Goal: Information Seeking & Learning: Learn about a topic

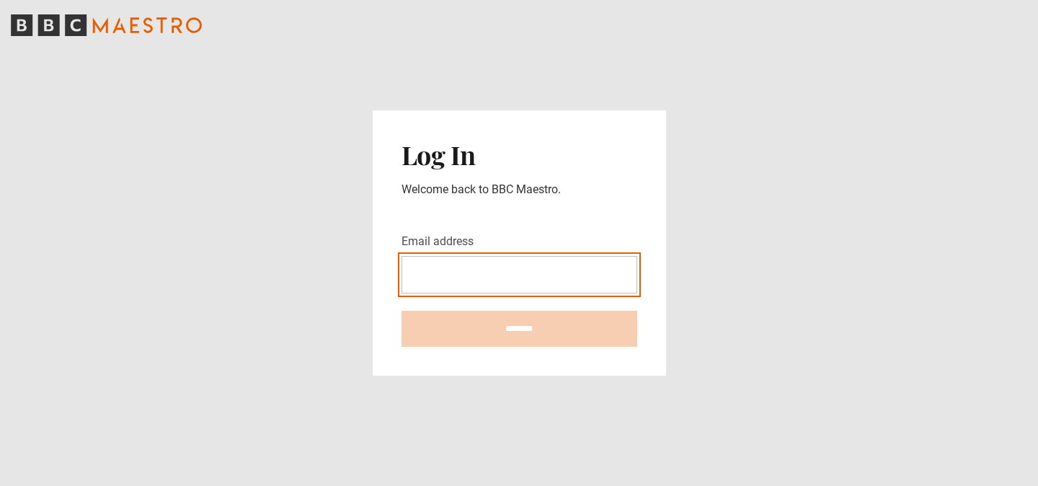
type input "**********"
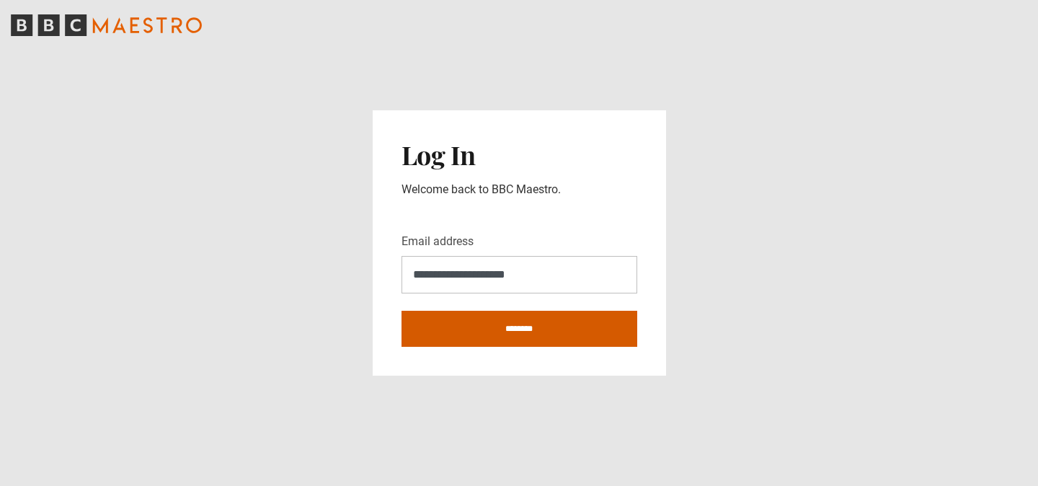
click at [514, 327] on input "********" at bounding box center [519, 329] width 236 height 36
type input "**********"
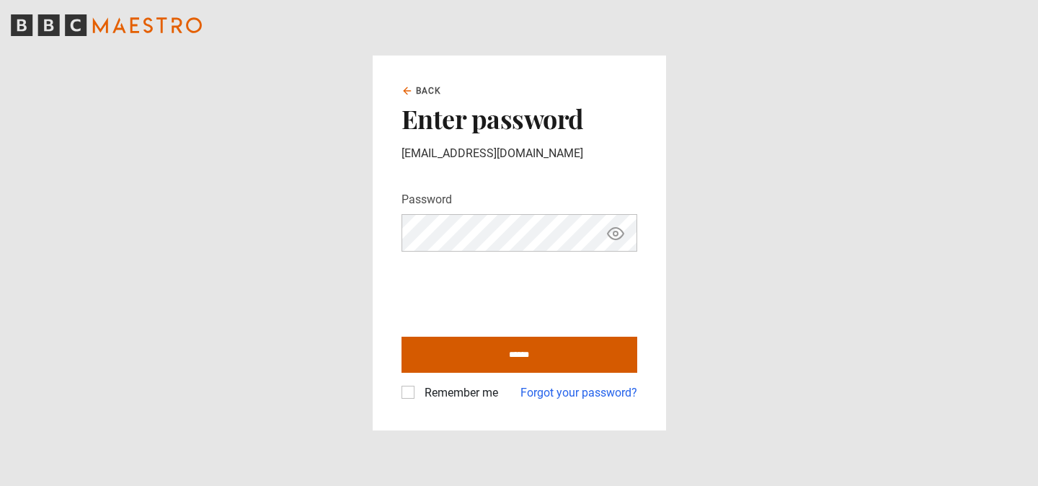
click at [493, 351] on input "******" at bounding box center [519, 355] width 236 height 36
type input "**********"
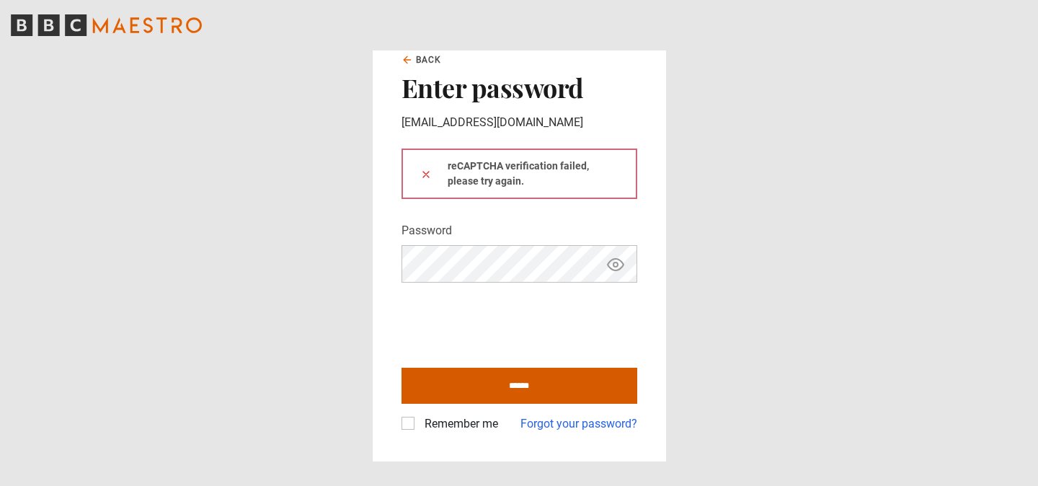
click at [502, 388] on input "******" at bounding box center [519, 386] width 236 height 36
type input "**********"
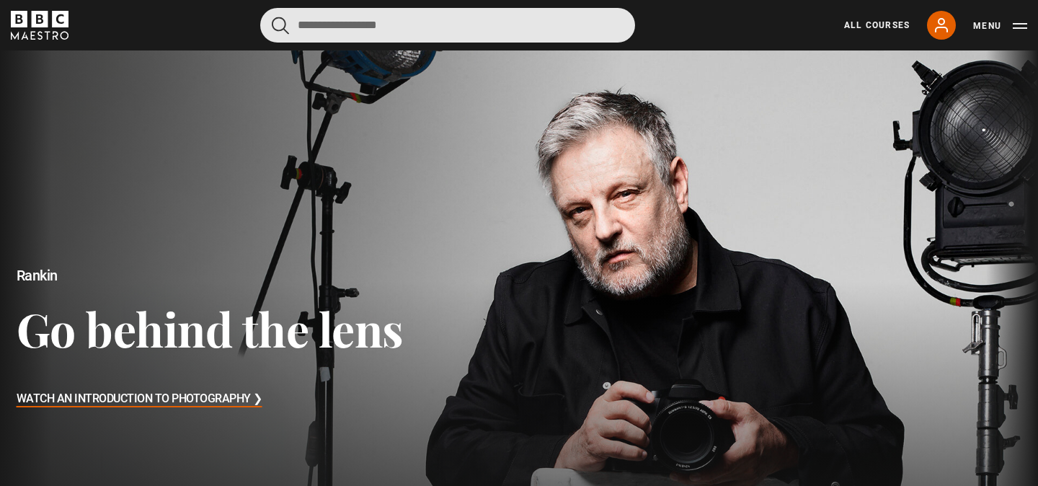
click at [556, 32] on input "Search" at bounding box center [447, 25] width 375 height 35
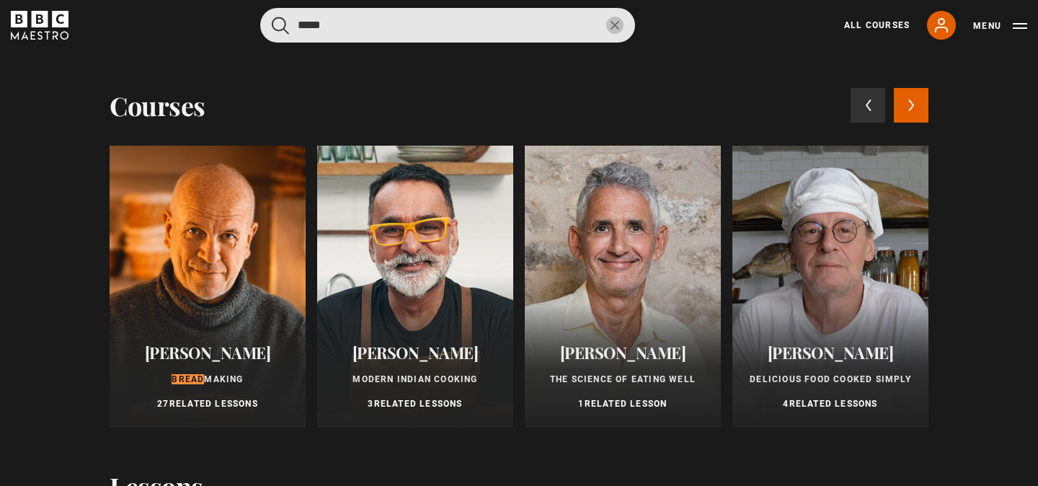
type input "*****"
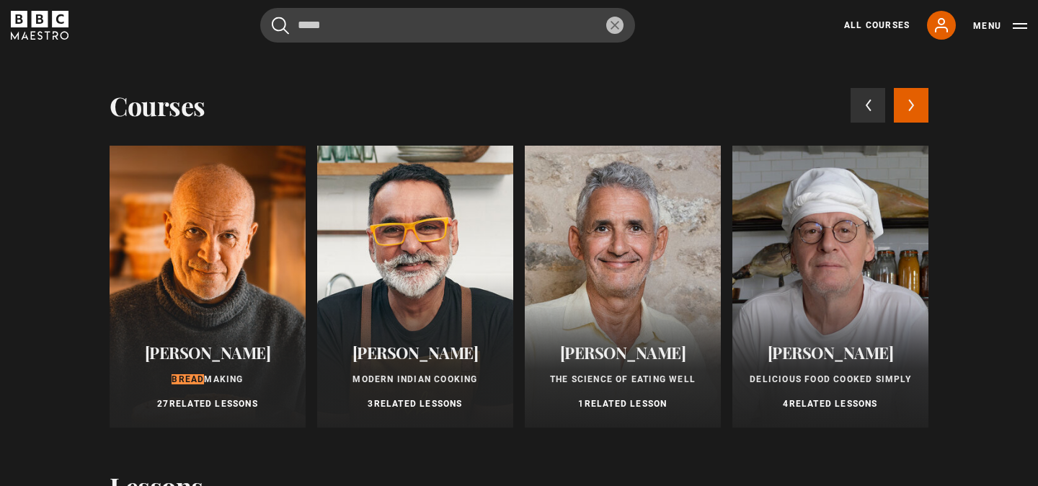
click at [231, 221] on div at bounding box center [208, 287] width 196 height 282
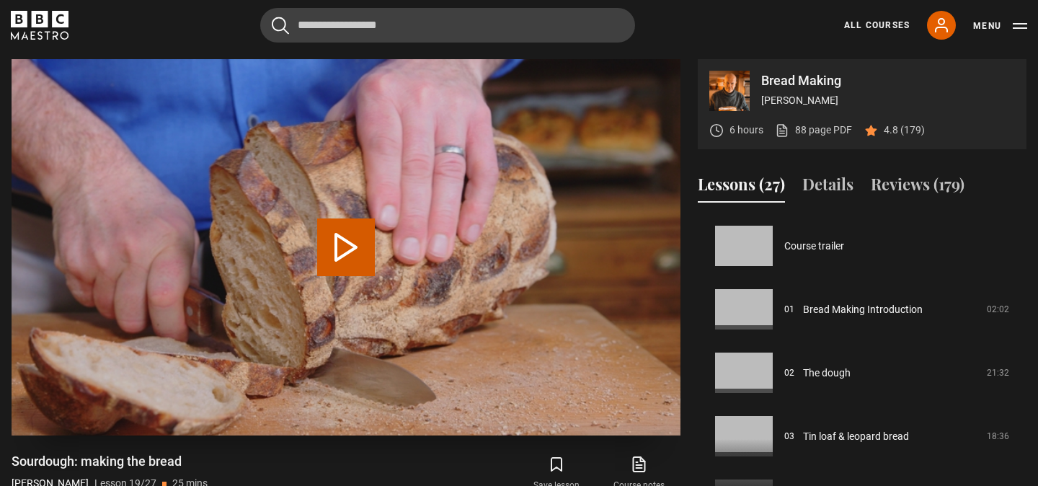
scroll to position [1142, 0]
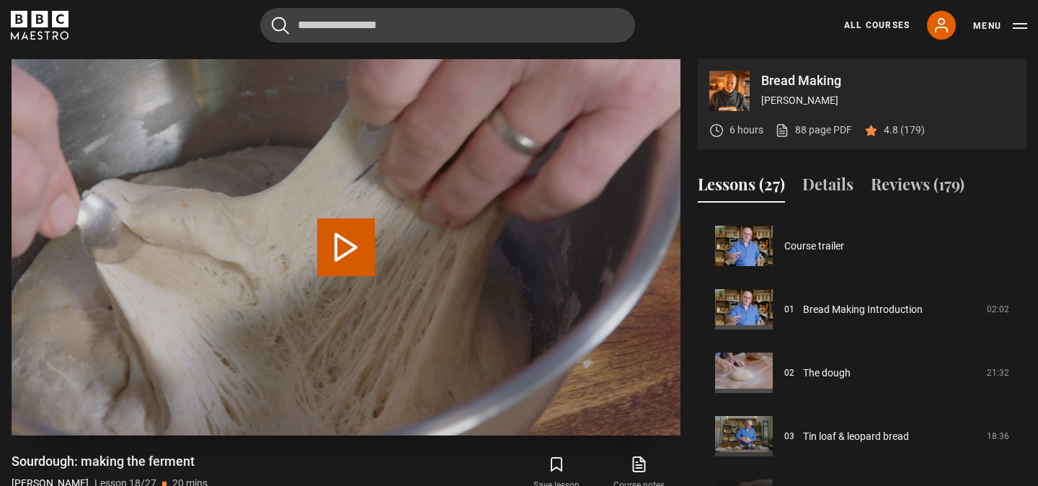
scroll to position [1078, 0]
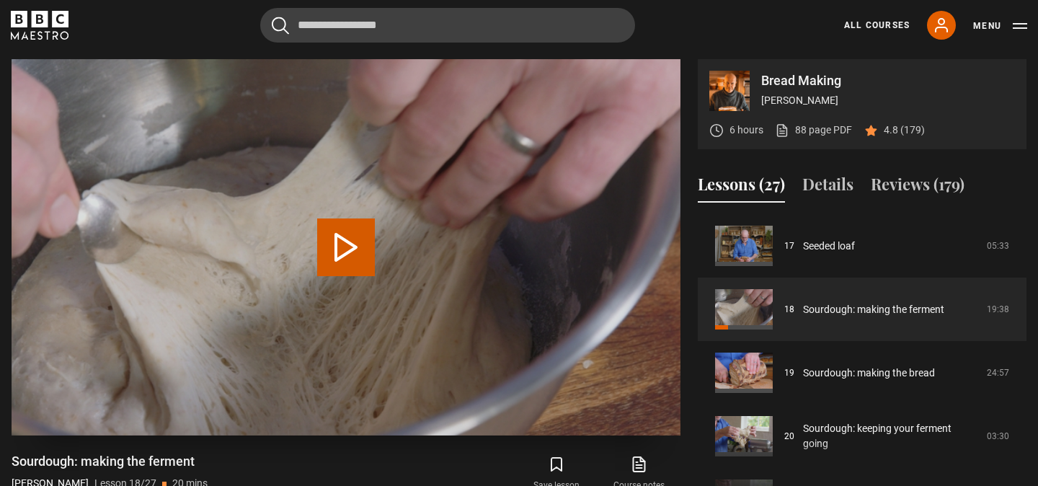
click at [347, 241] on button "Play Lesson Sourdough: making the ferment" at bounding box center [346, 247] width 58 height 58
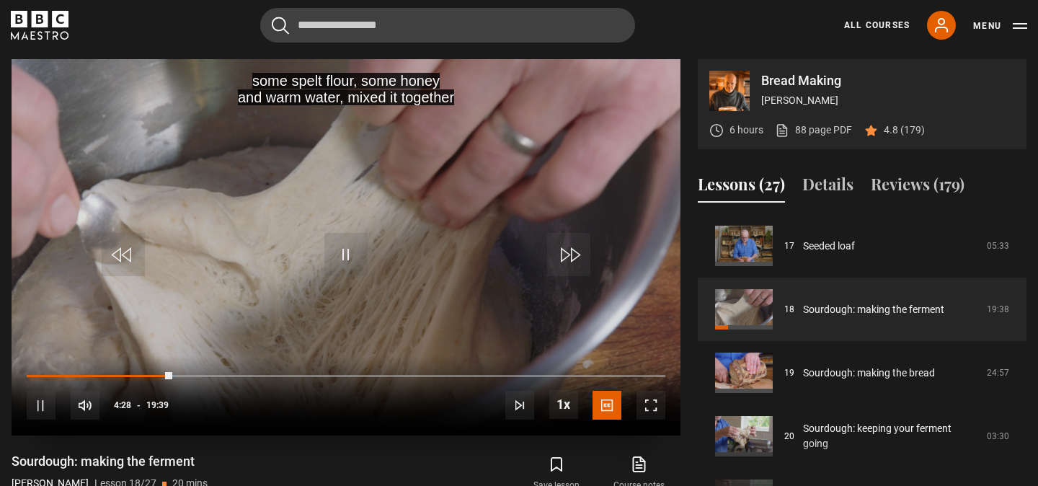
click at [648, 398] on span "Video Player" at bounding box center [650, 405] width 29 height 29
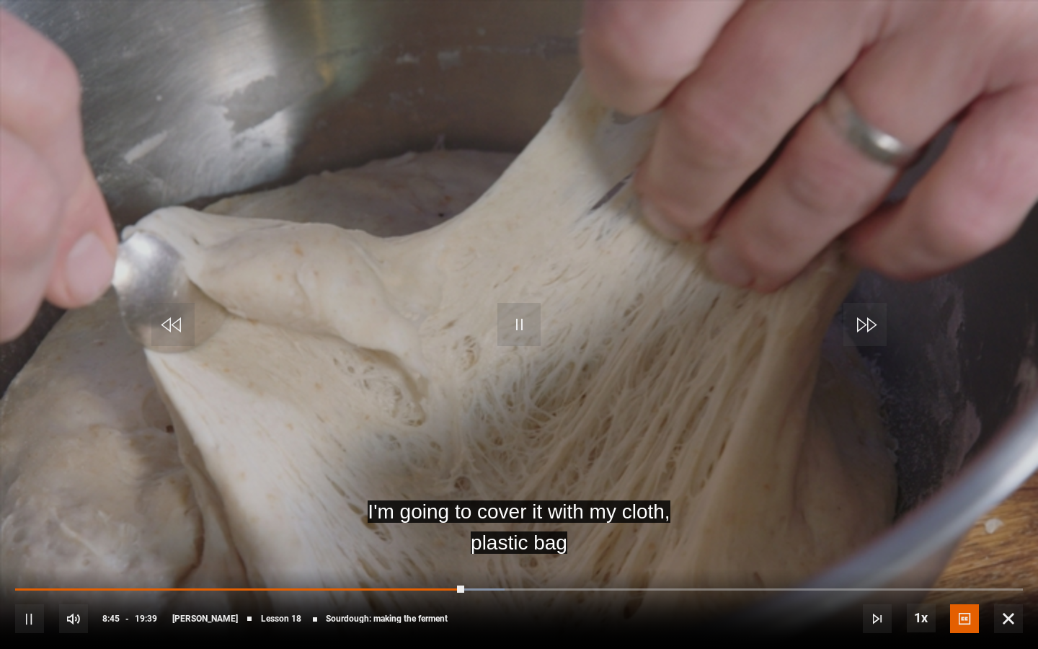
click at [521, 312] on span "Video Player" at bounding box center [518, 324] width 43 height 43
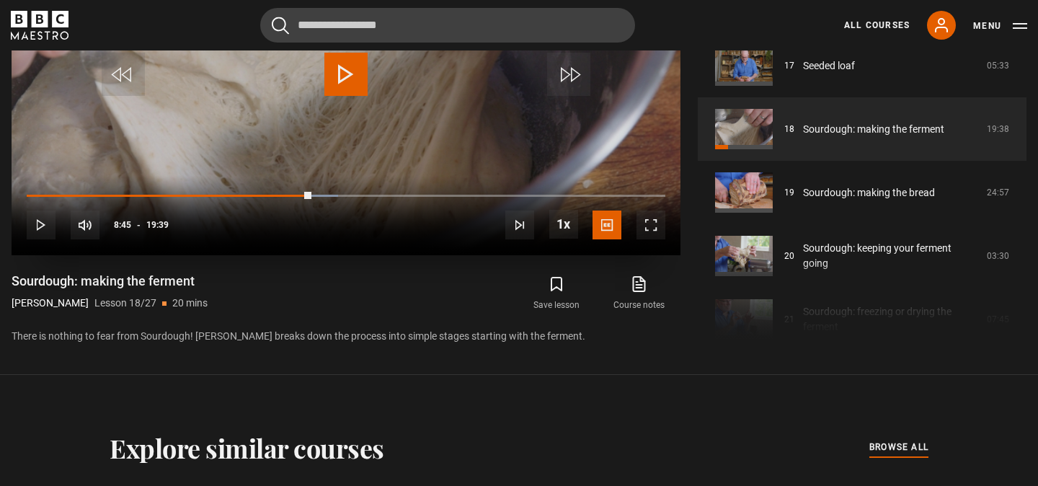
scroll to position [817, 0]
click at [633, 285] on icon at bounding box center [639, 283] width 18 height 17
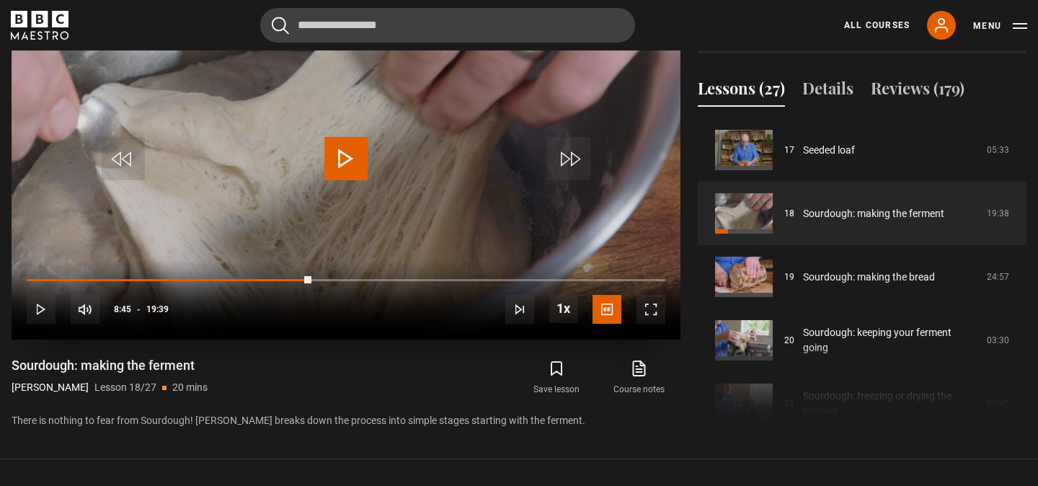
scroll to position [731, 0]
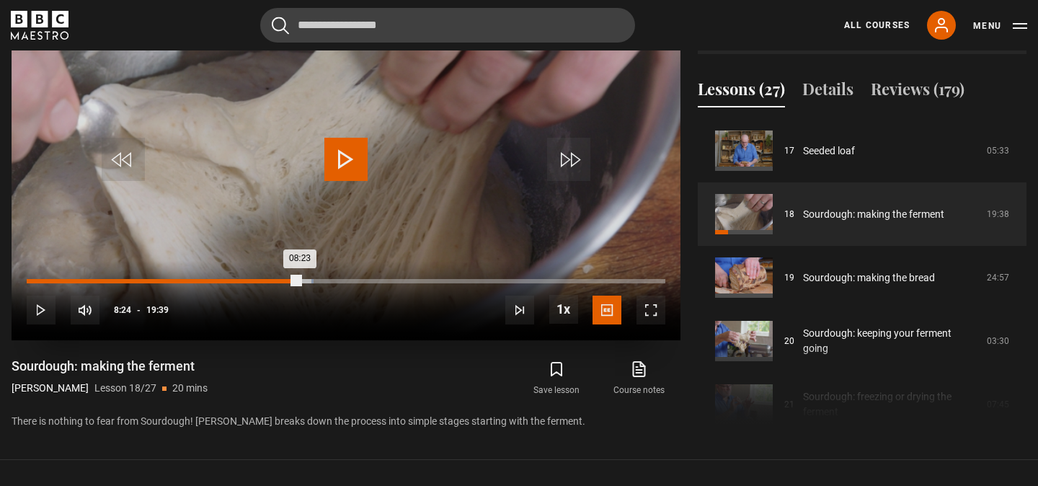
drag, startPoint x: 309, startPoint y: 276, endPoint x: 299, endPoint y: 278, distance: 10.3
click at [299, 279] on div "08:23" at bounding box center [163, 281] width 273 height 4
drag, startPoint x: 297, startPoint y: 277, endPoint x: 284, endPoint y: 279, distance: 13.1
click at [284, 279] on div "07:56" at bounding box center [156, 281] width 259 height 4
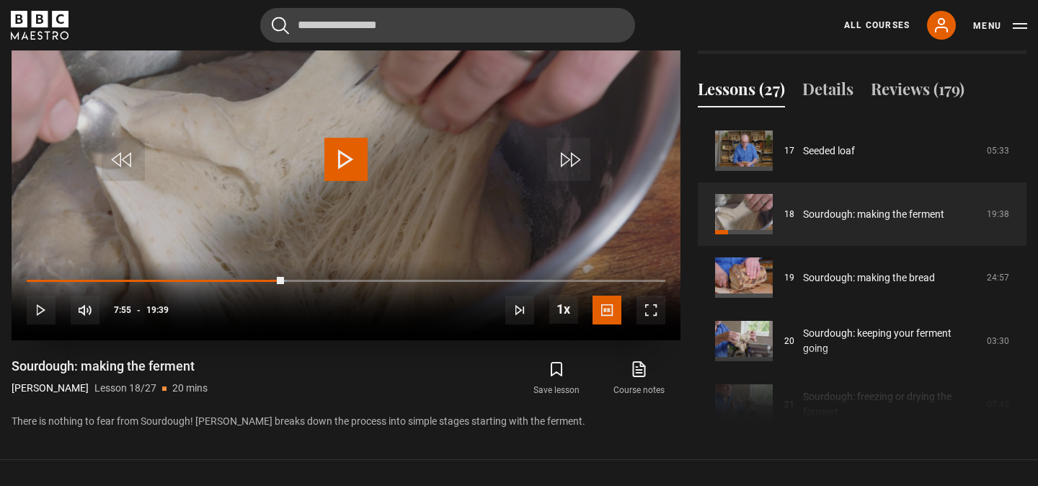
click at [346, 164] on span "Video Player" at bounding box center [345, 159] width 43 height 43
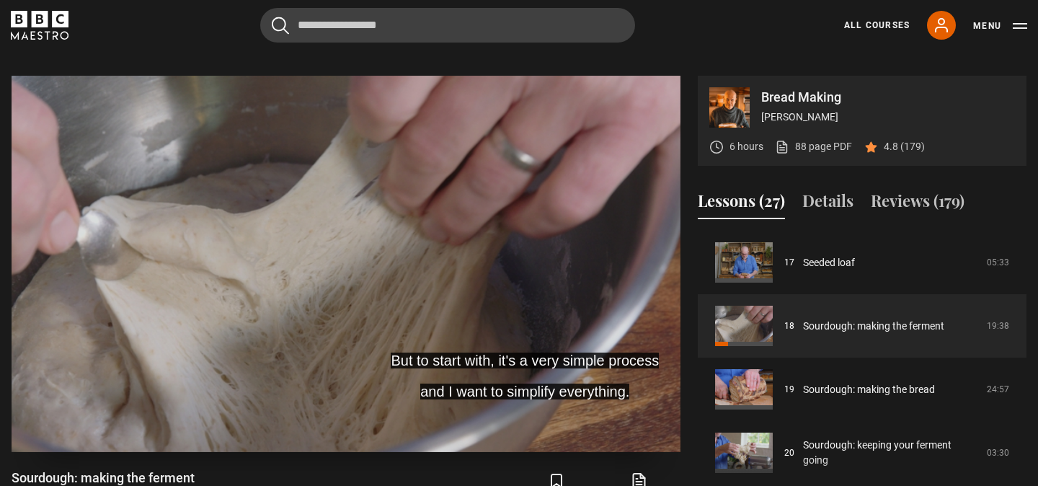
scroll to position [621, 0]
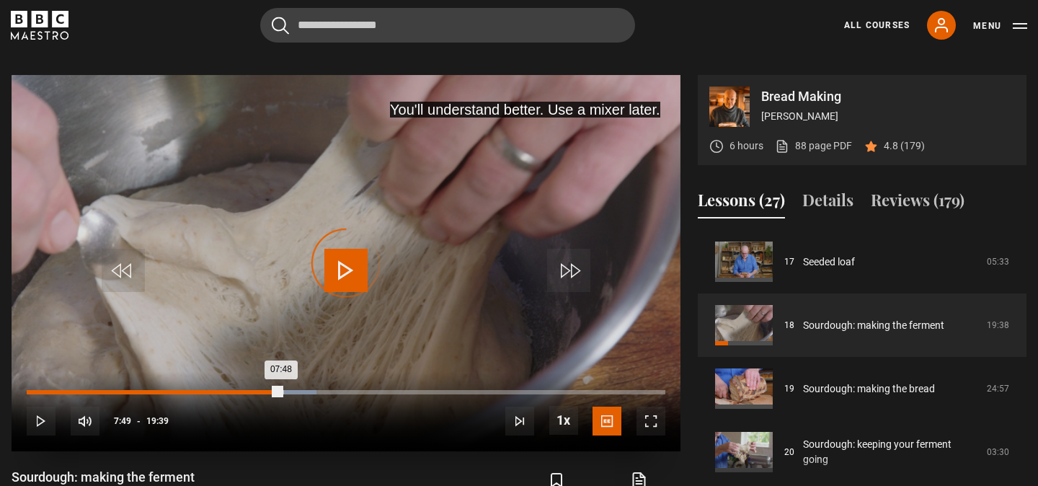
click at [280, 391] on div "07:48" at bounding box center [154, 392] width 254 height 4
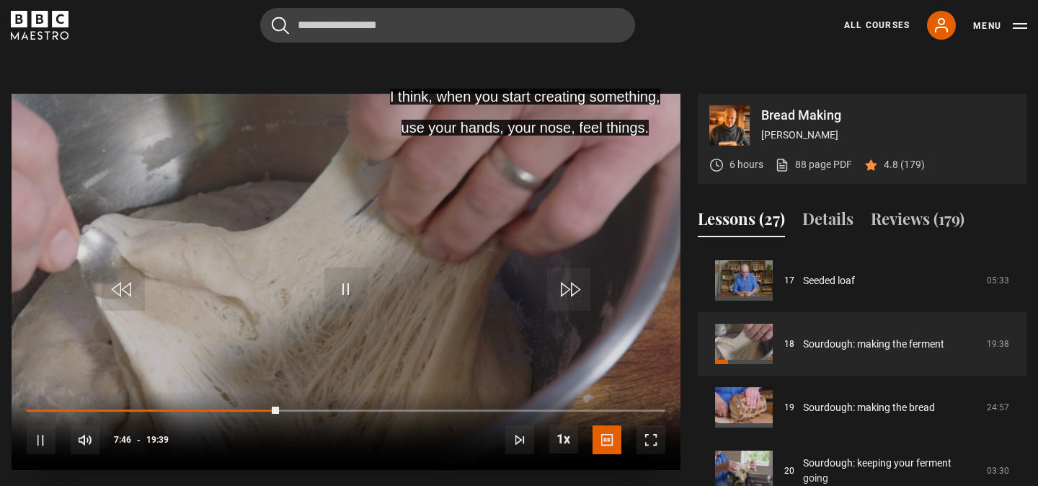
scroll to position [623, 0]
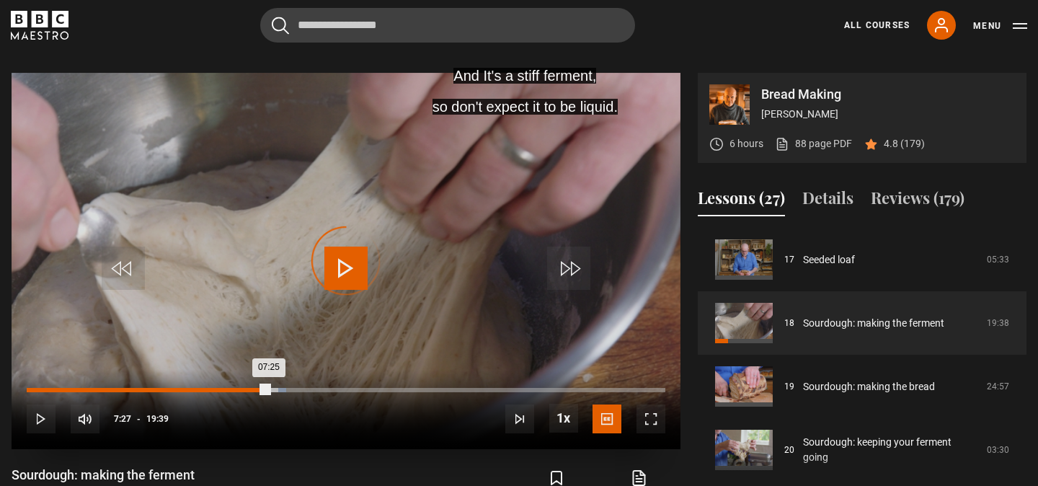
drag, startPoint x: 275, startPoint y: 390, endPoint x: 266, endPoint y: 390, distance: 9.4
click at [266, 390] on div "07:25" at bounding box center [148, 390] width 242 height 4
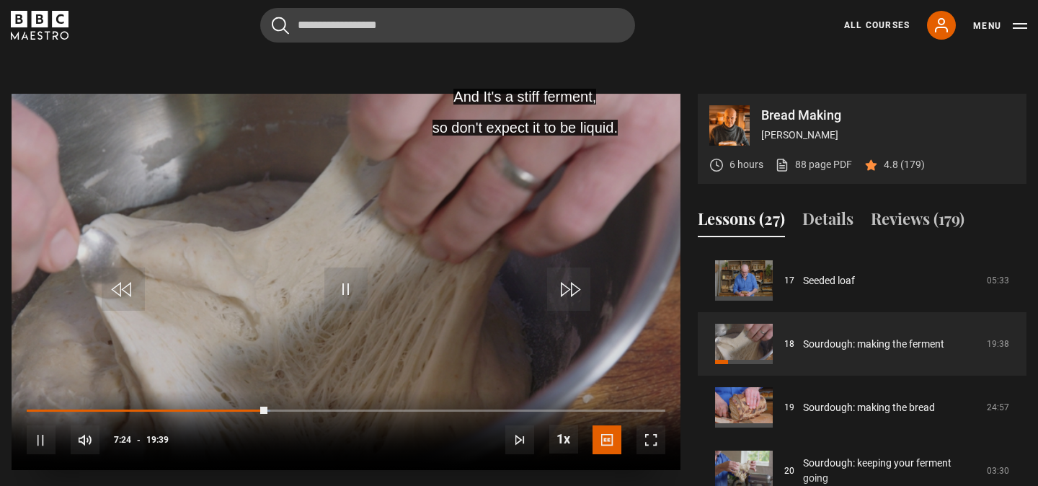
scroll to position [602, 0]
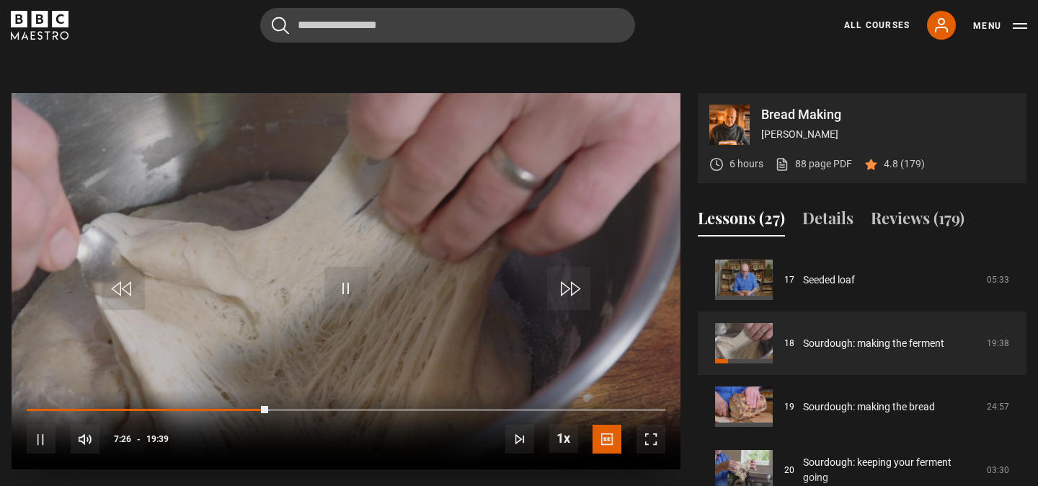
click at [649, 429] on span "Video Player" at bounding box center [650, 438] width 29 height 29
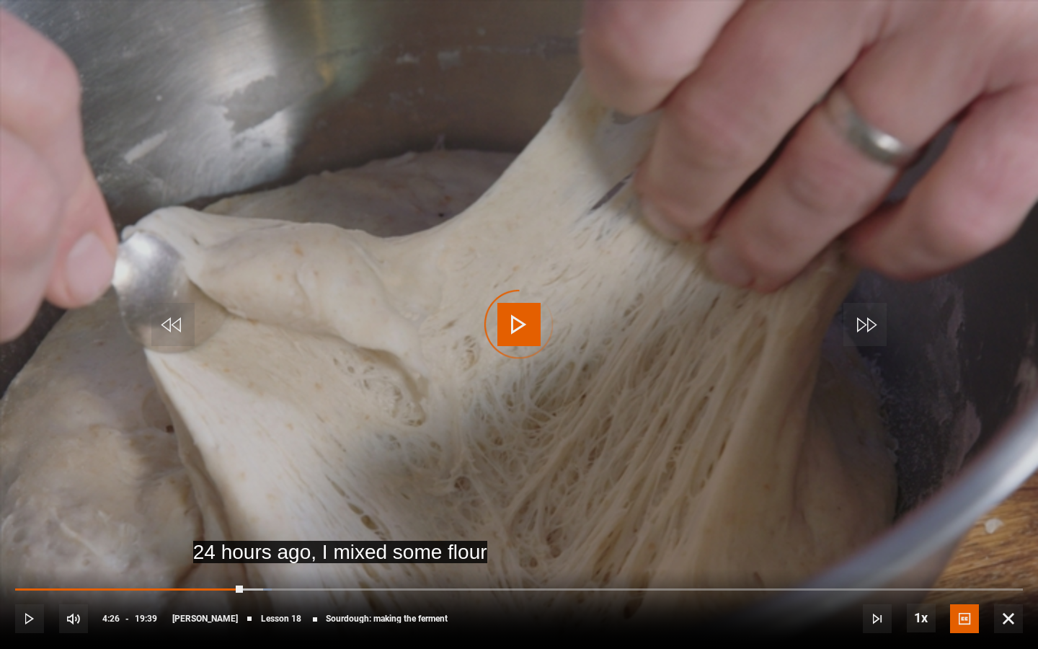
drag, startPoint x: 395, startPoint y: 587, endPoint x: 241, endPoint y: 595, distance: 154.4
click at [241, 485] on div "10s Skip Back 10 seconds Play 10s Skip Forward 10 seconds Loaded : 25.45% 05:08…" at bounding box center [519, 609] width 1038 height 80
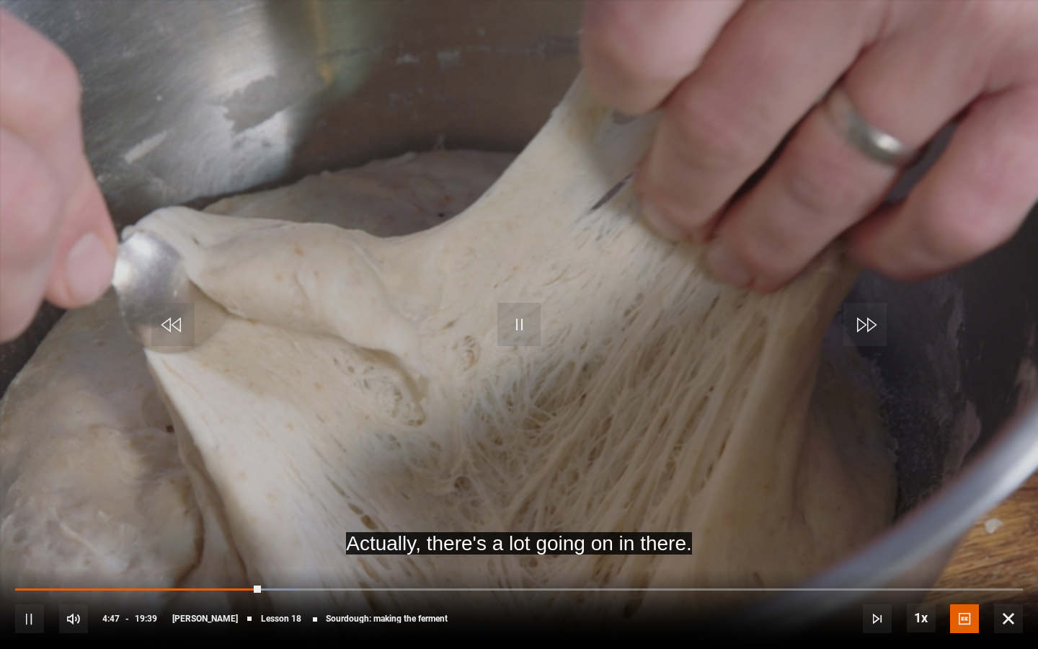
click at [528, 329] on span "Video Player" at bounding box center [518, 324] width 43 height 43
click at [294, 485] on div "10s Skip Back 10 seconds Play 10s Skip Forward 10 seconds Loaded : 28.41% 04:26…" at bounding box center [519, 609] width 1038 height 80
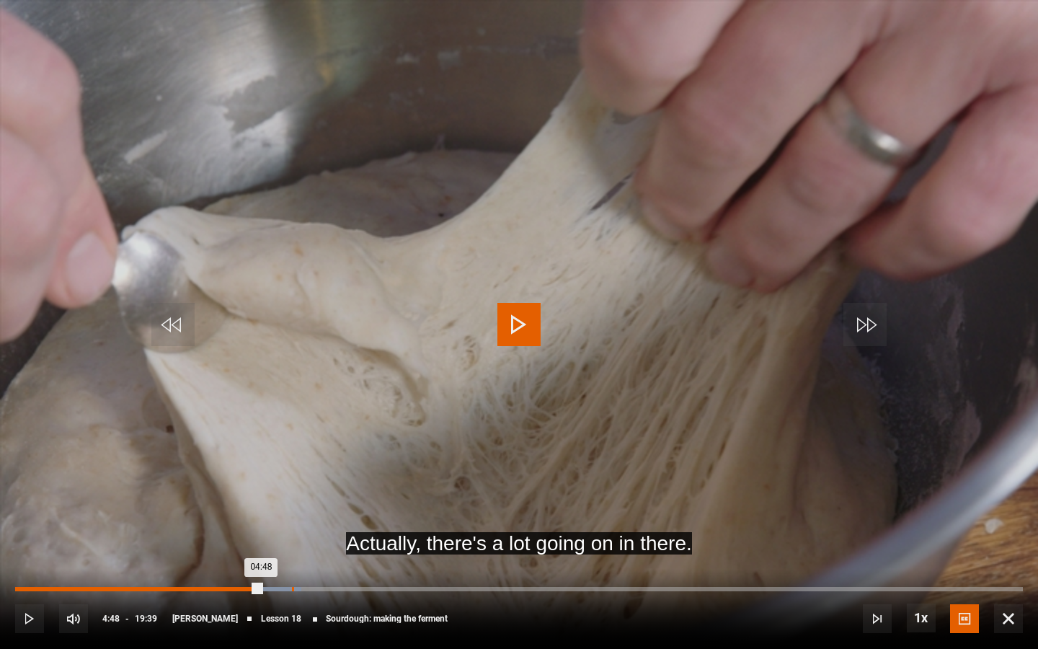
click at [292, 485] on div "05:23" at bounding box center [293, 589] width 2 height 4
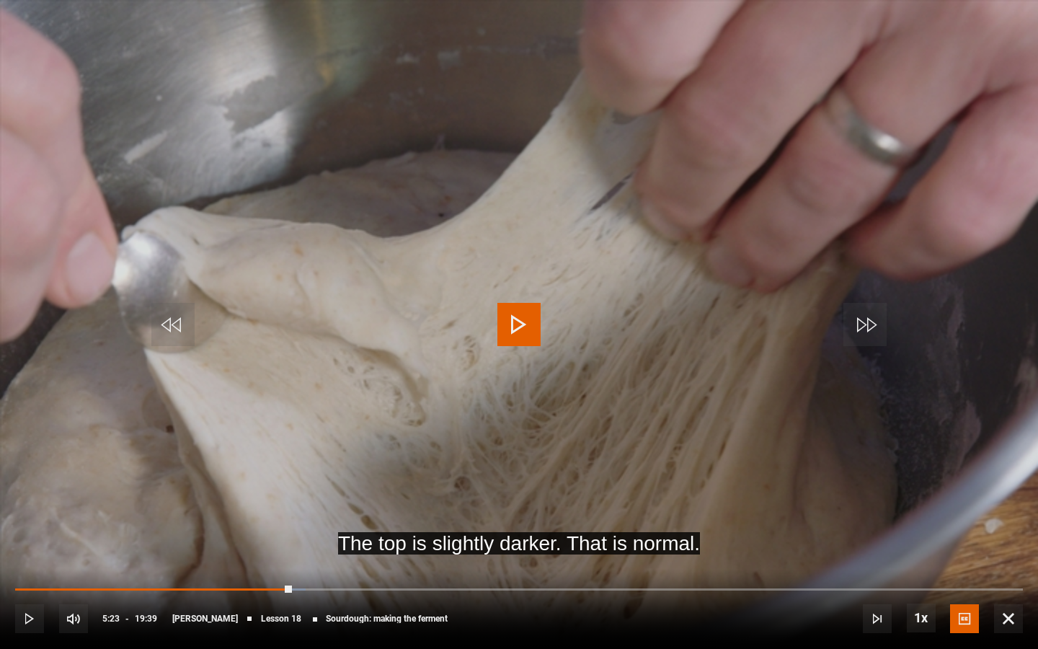
click at [526, 317] on span "Video Player" at bounding box center [518, 324] width 43 height 43
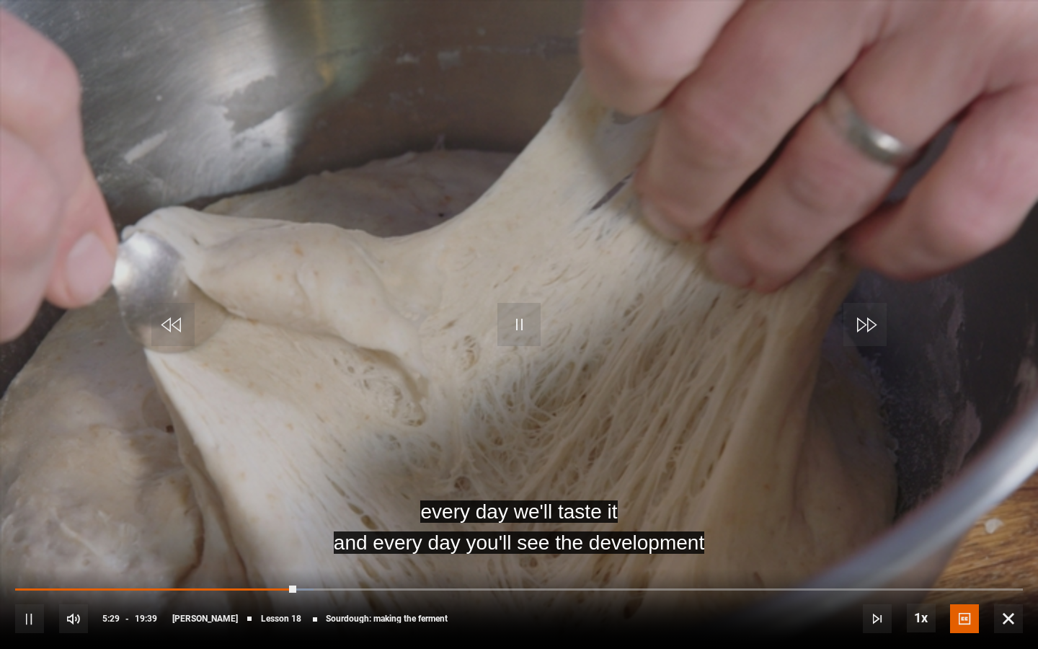
click at [305, 485] on div "10s Skip Back 10 seconds Pause 10s Skip Forward 10 seconds Loaded : 29.65% 05:2…" at bounding box center [519, 609] width 1038 height 80
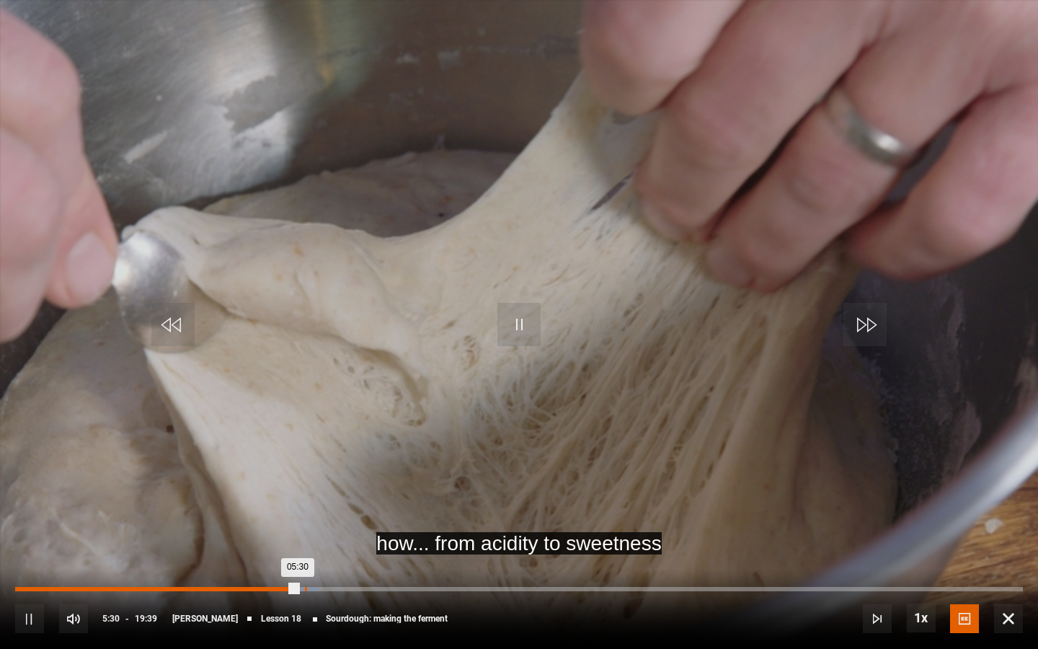
click at [305, 485] on div "05:39" at bounding box center [306, 589] width 2 height 4
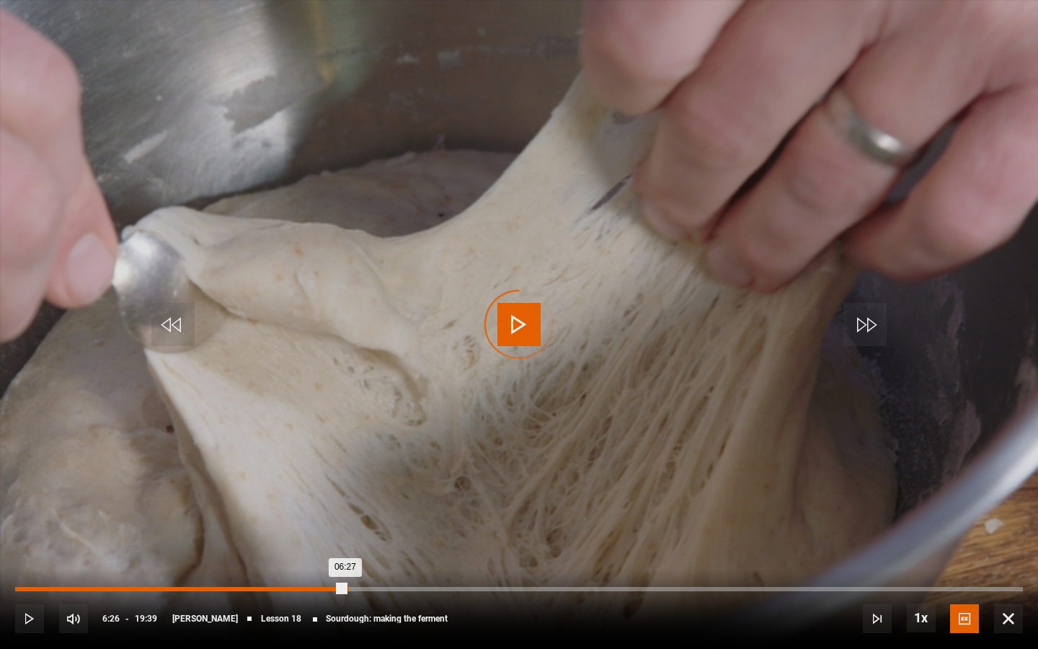
drag, startPoint x: 305, startPoint y: 587, endPoint x: 347, endPoint y: 587, distance: 41.8
click at [345, 485] on div "06:27" at bounding box center [180, 589] width 330 height 4
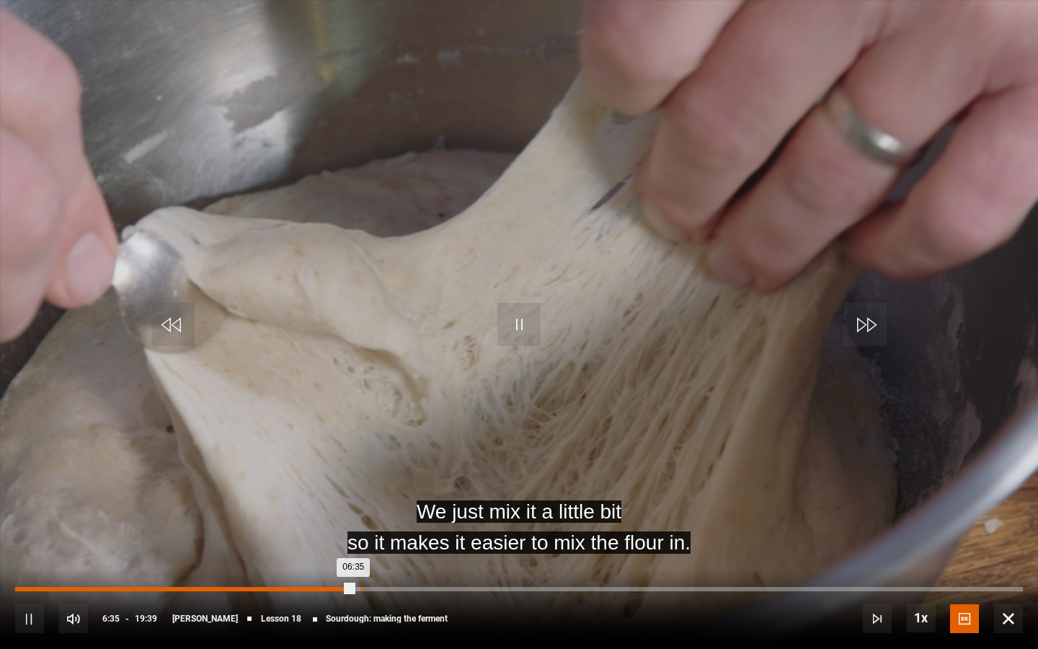
click at [360, 485] on div "06:43" at bounding box center [361, 589] width 2 height 4
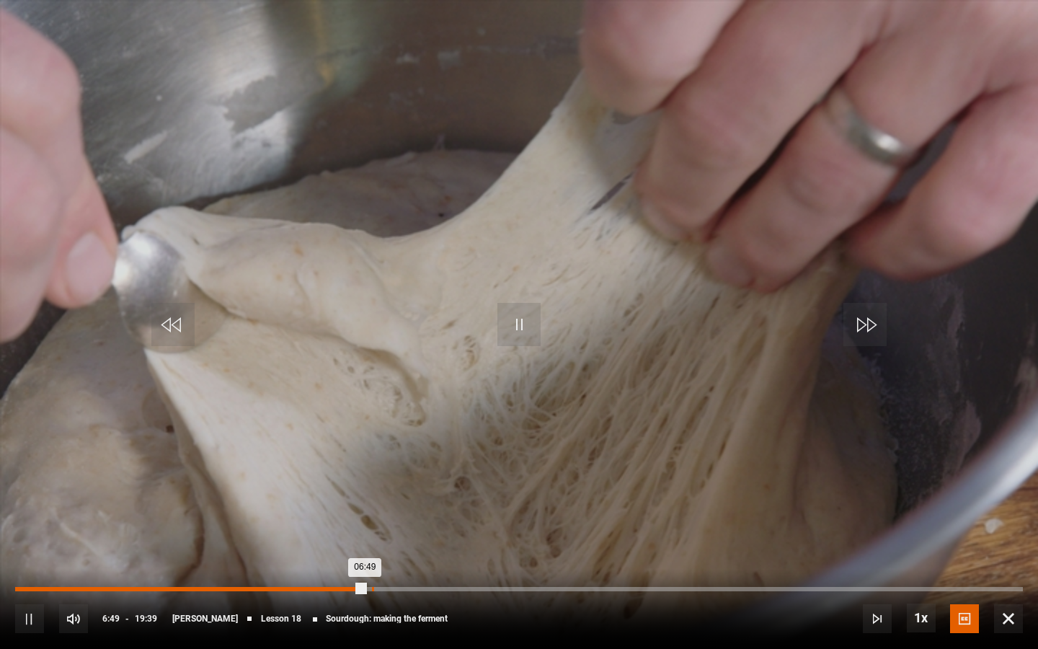
click at [372, 485] on div "06:57" at bounding box center [373, 589] width 2 height 4
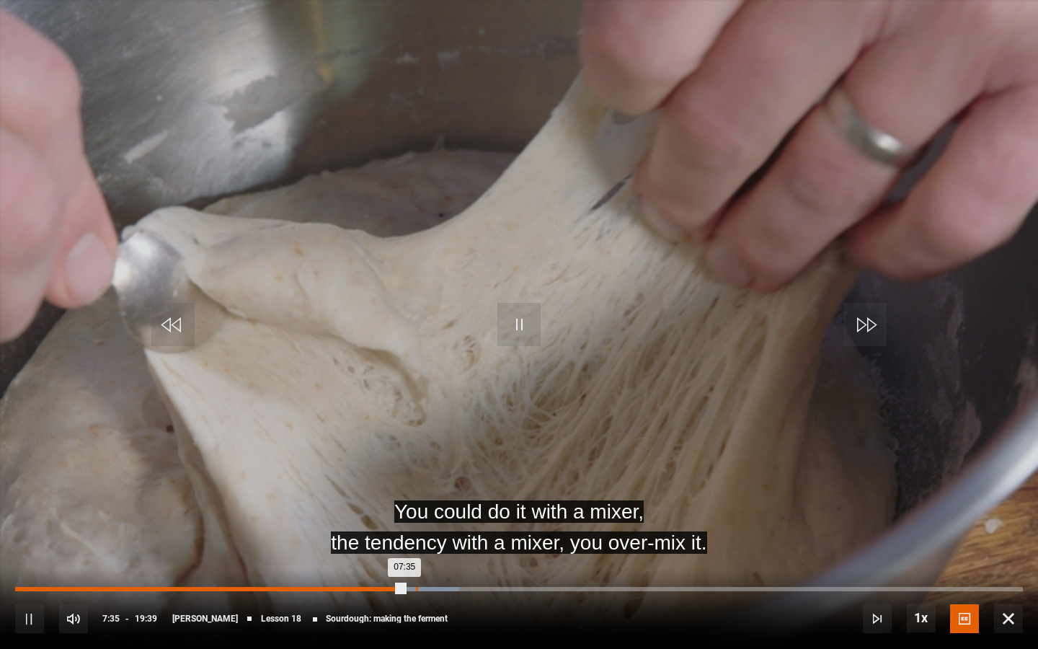
click at [416, 485] on div "07:48" at bounding box center [417, 589] width 2 height 4
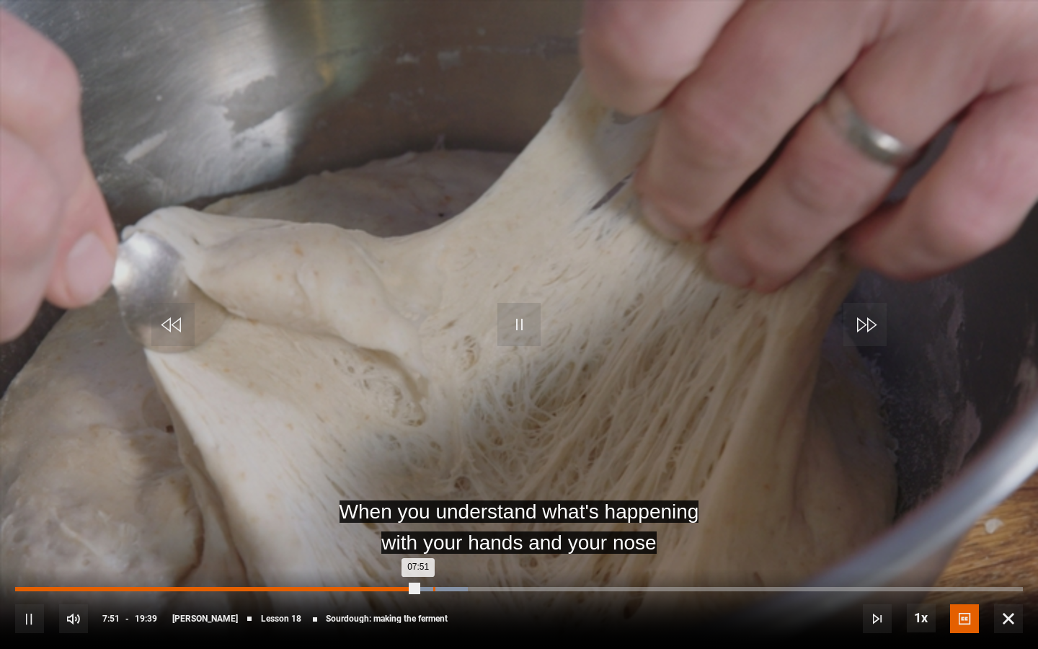
click at [434, 485] on div "Loaded : 44.95% 08:09 07:51" at bounding box center [519, 589] width 1008 height 4
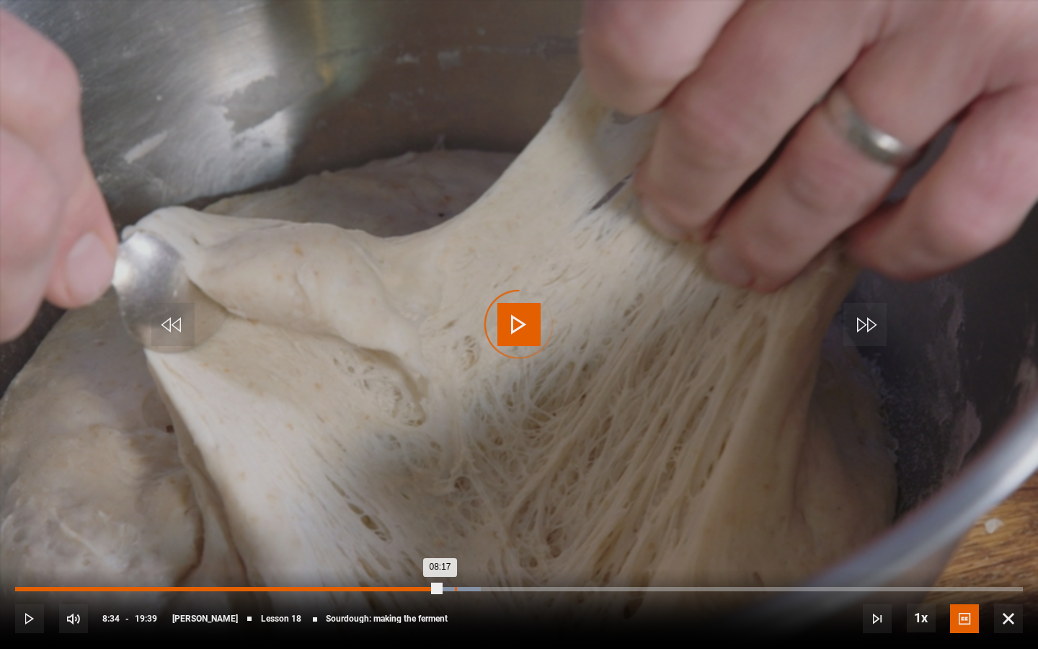
click at [455, 485] on div "08:34" at bounding box center [456, 589] width 2 height 4
click at [455, 485] on div "08:35" at bounding box center [235, 589] width 440 height 4
click at [453, 485] on div "08:31" at bounding box center [234, 589] width 438 height 4
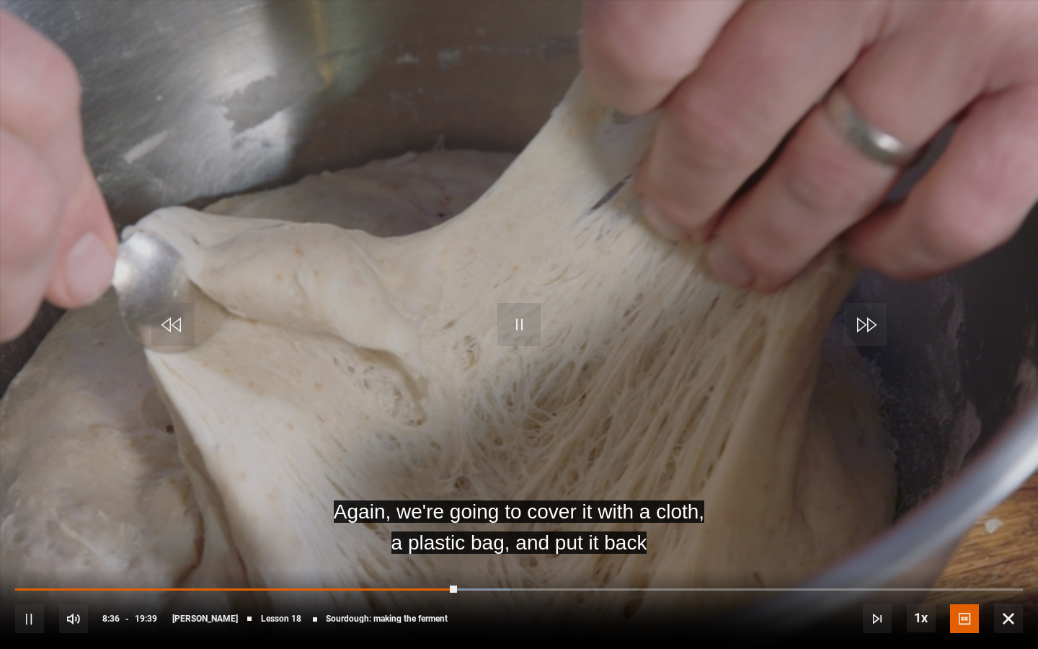
click at [529, 328] on span "Video Player" at bounding box center [518, 324] width 43 height 43
